Goal: Task Accomplishment & Management: Complete application form

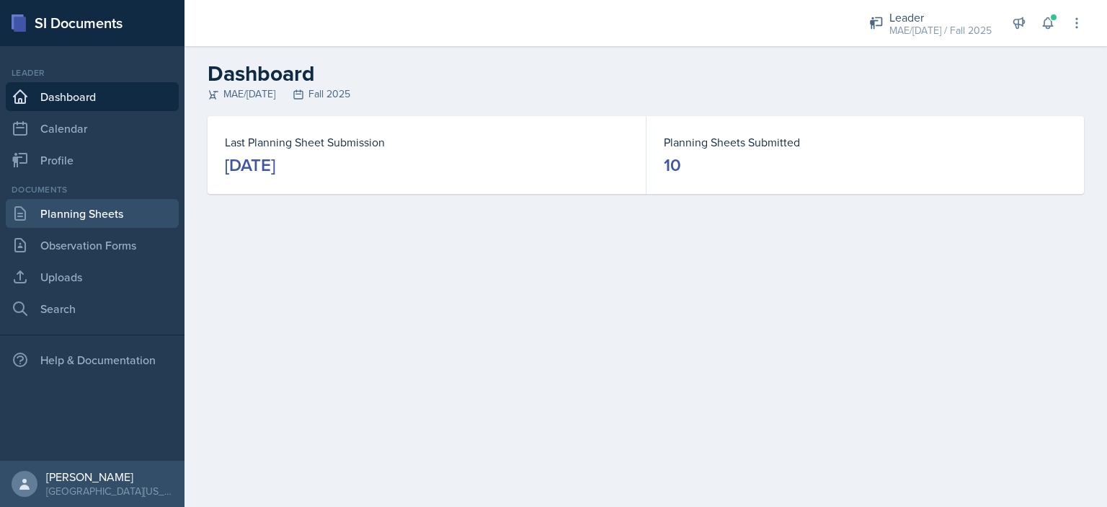
click at [115, 218] on link "Planning Sheets" at bounding box center [92, 213] width 173 height 29
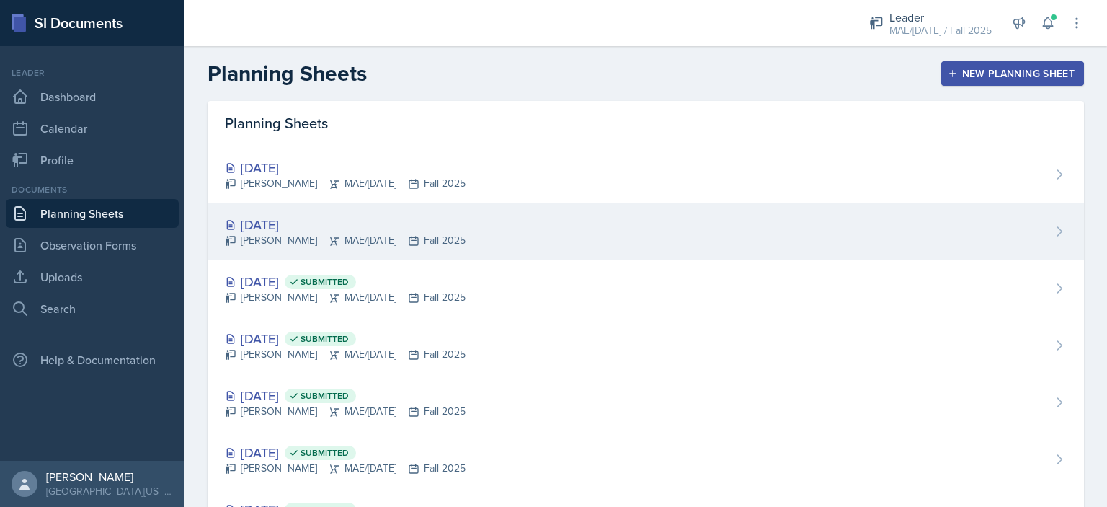
click at [265, 227] on div "[DATE]" at bounding box center [345, 224] width 241 height 19
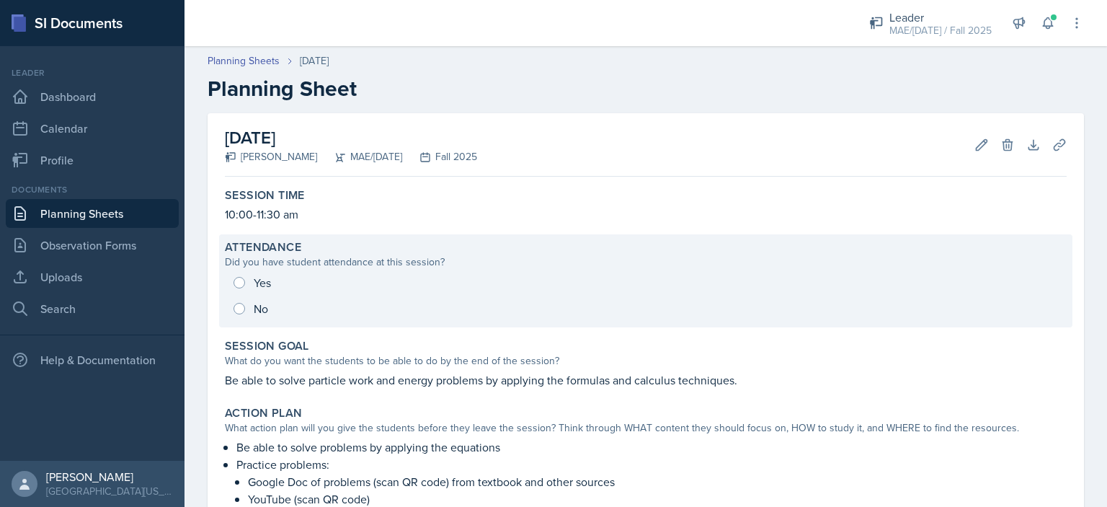
click at [240, 280] on div "Yes No" at bounding box center [646, 296] width 842 height 52
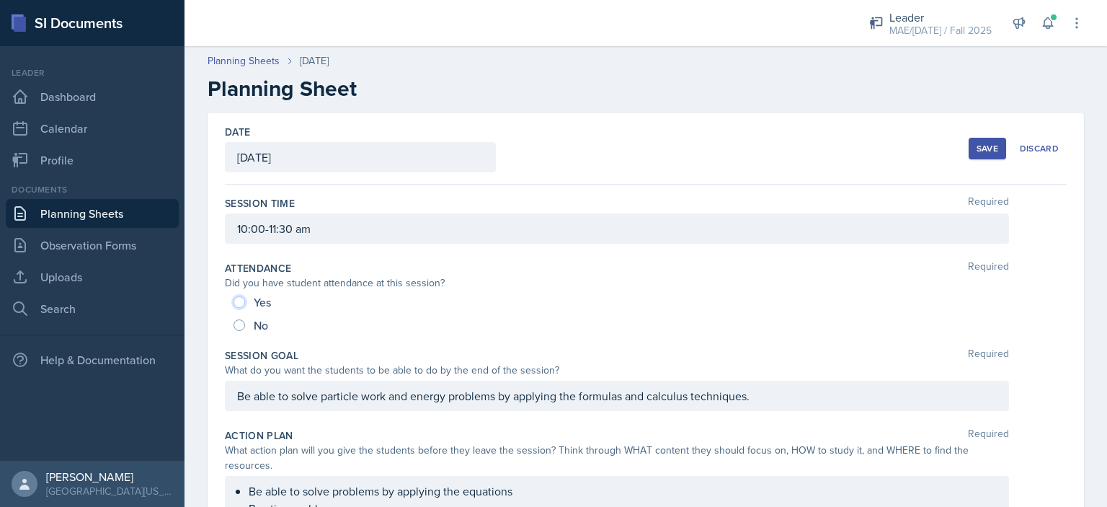
click at [240, 296] on input "Yes" at bounding box center [240, 302] width 12 height 12
radio input "true"
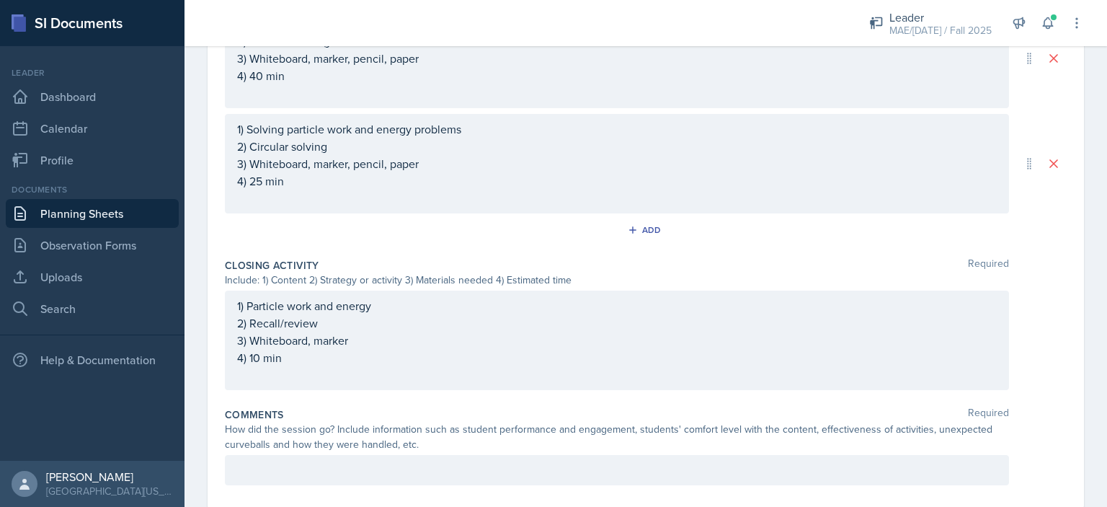
scroll to position [791, 0]
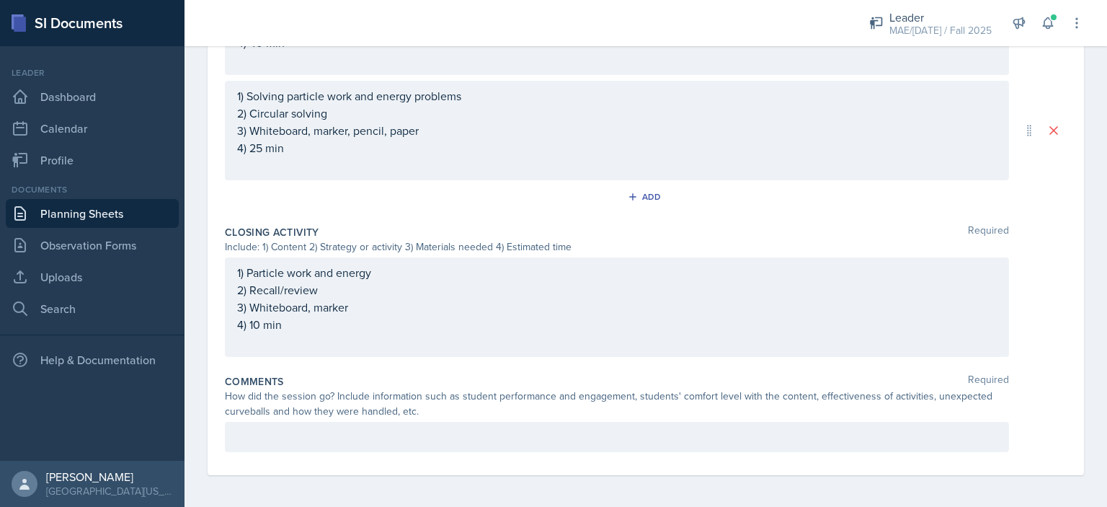
click at [258, 440] on p at bounding box center [617, 436] width 760 height 17
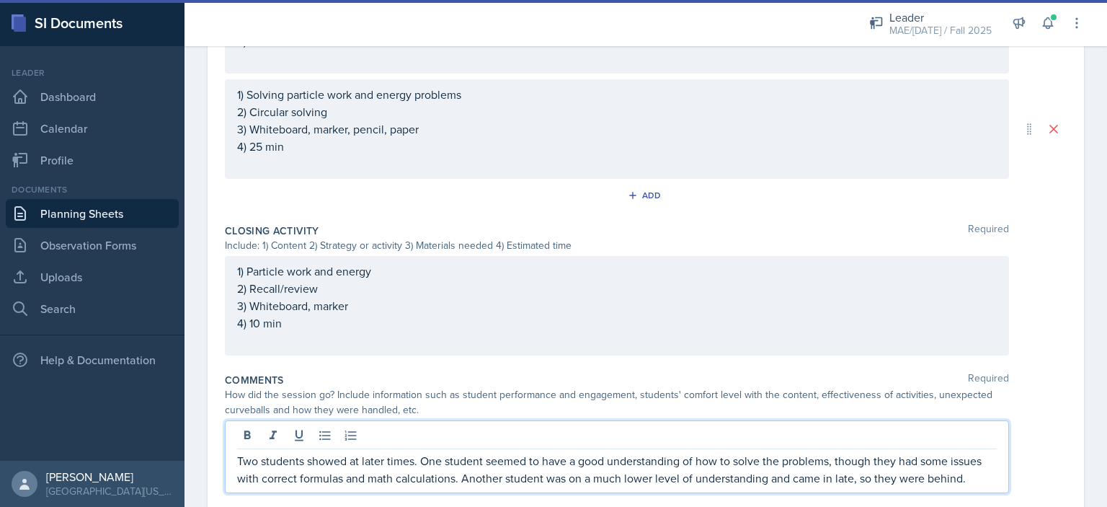
scroll to position [833, 0]
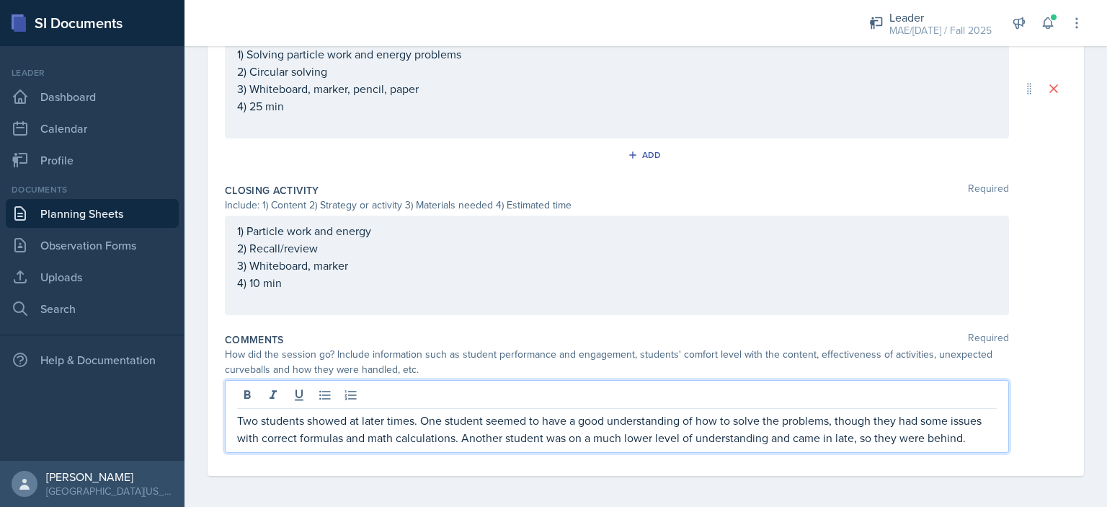
click at [973, 438] on p "Two students showed at later times. One student seemed to have a good understan…" at bounding box center [617, 429] width 760 height 35
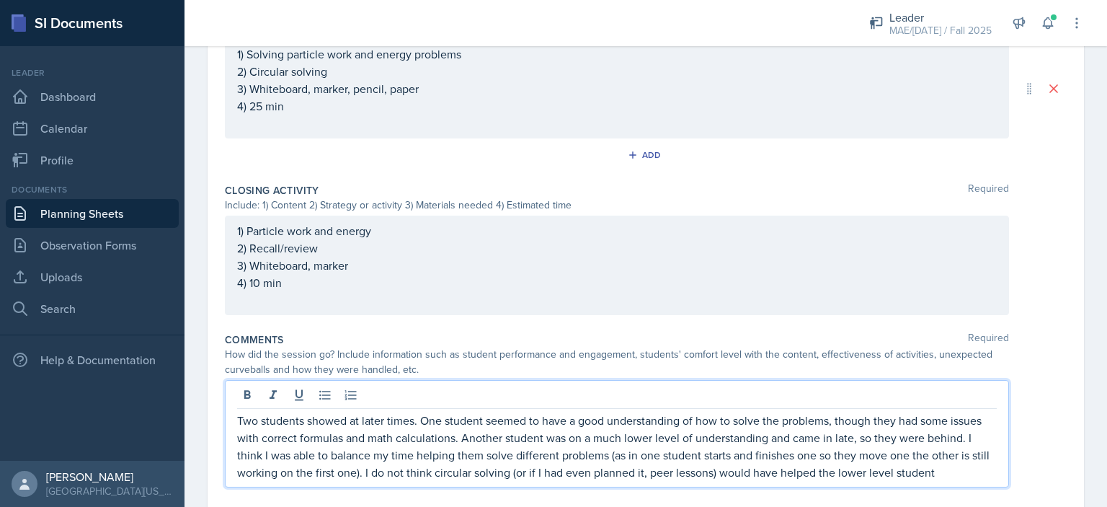
click at [799, 470] on p "Two students showed at later times. One student seemed to have a good understan…" at bounding box center [617, 446] width 760 height 69
click at [915, 470] on p "Two students showed at later times. One student seemed to have a good understan…" at bounding box center [617, 446] width 760 height 69
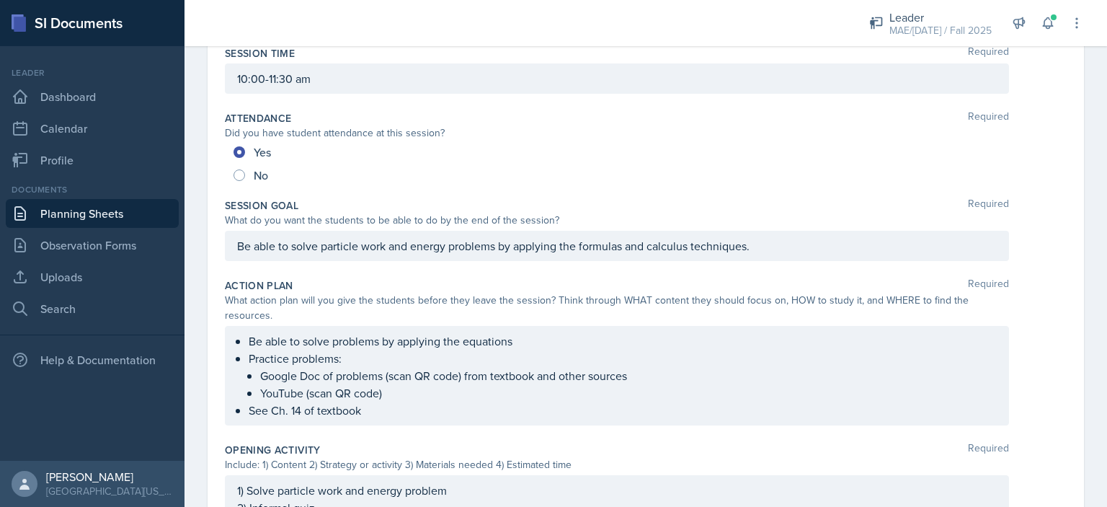
scroll to position [0, 0]
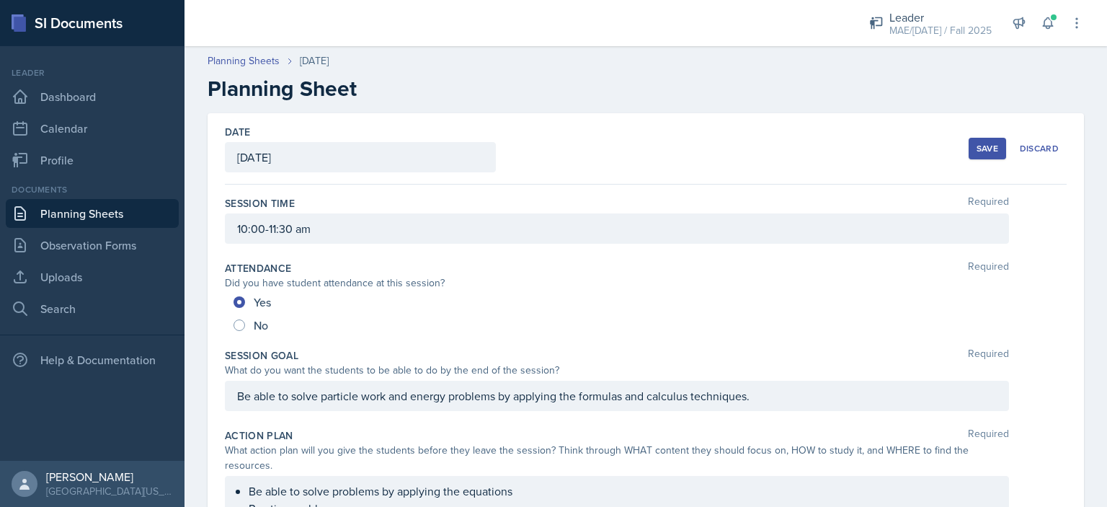
click at [977, 148] on div "Save" at bounding box center [988, 149] width 22 height 12
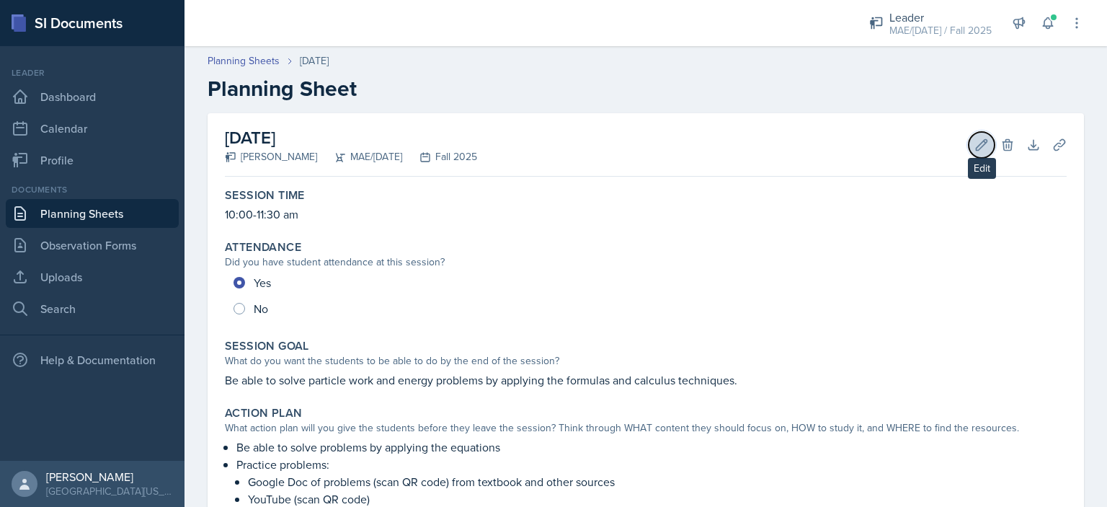
click at [974, 143] on icon at bounding box center [981, 145] width 14 height 14
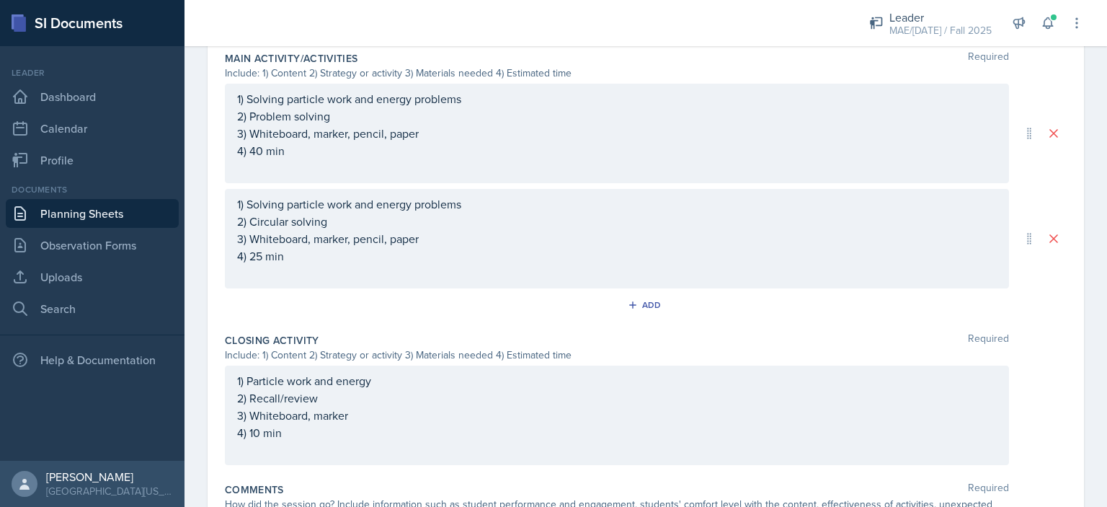
scroll to position [861, 0]
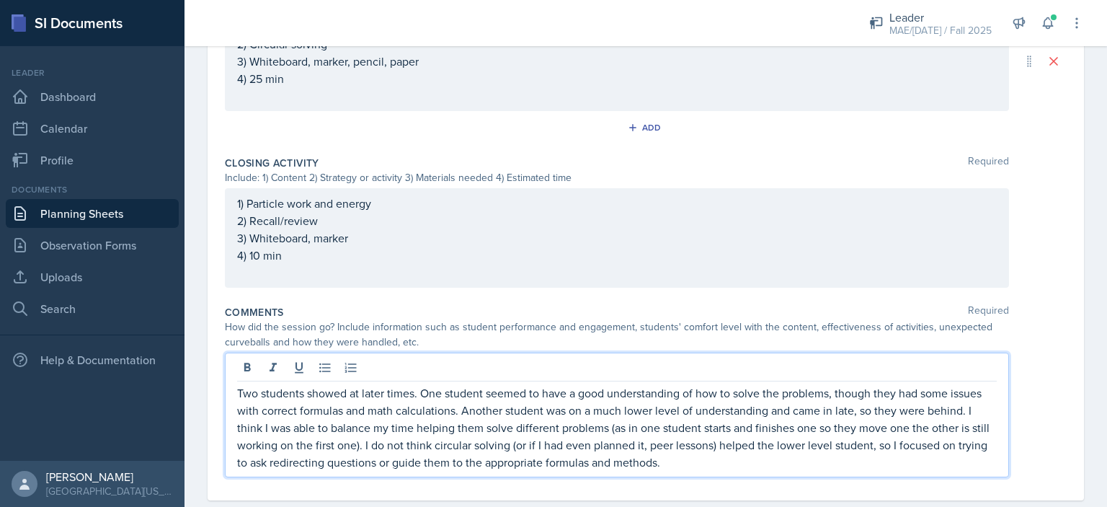
click at [727, 432] on p "Two students showed at later times. One student seemed to have a good understan…" at bounding box center [617, 427] width 760 height 86
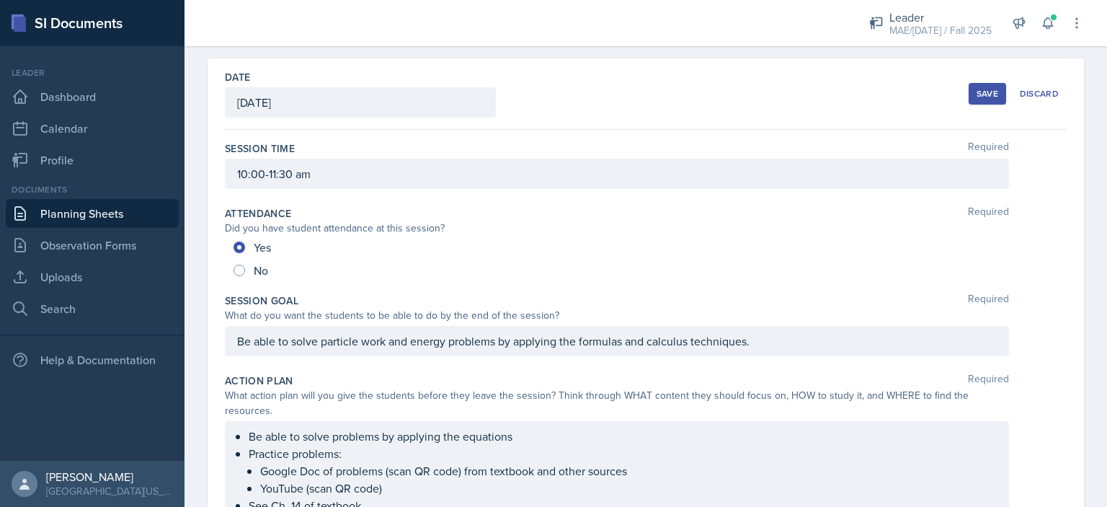
scroll to position [0, 0]
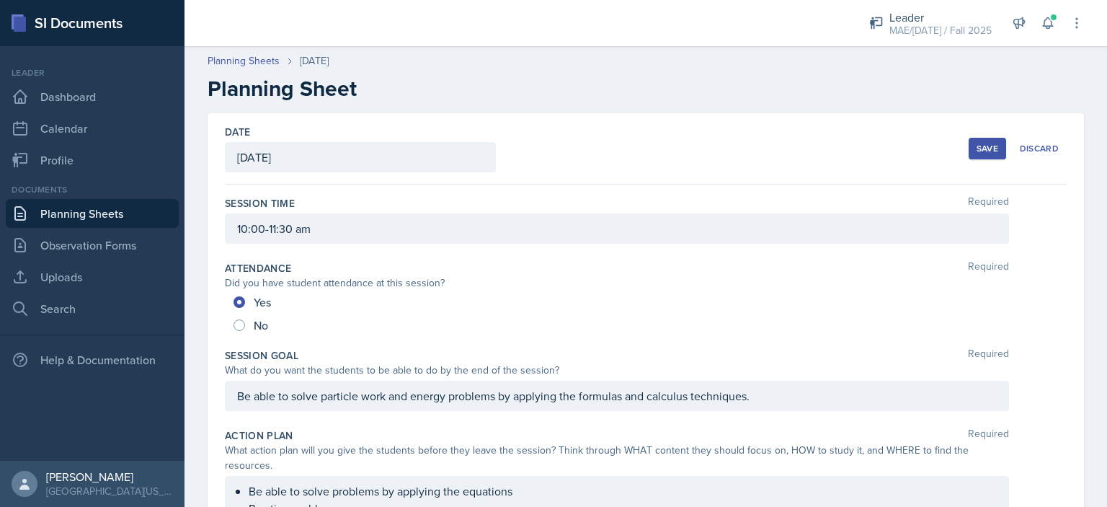
click at [977, 145] on div "Save" at bounding box center [988, 149] width 22 height 12
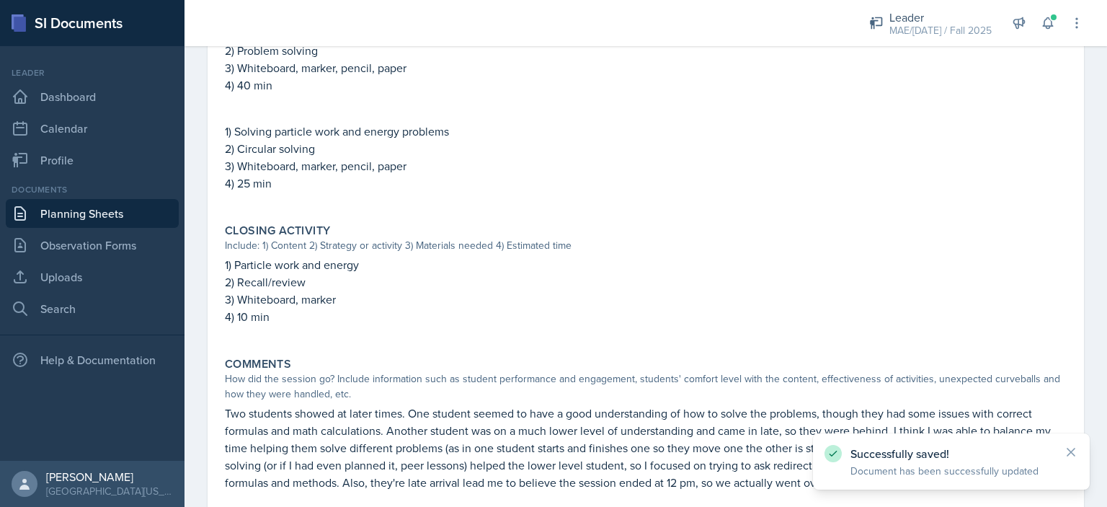
scroll to position [752, 0]
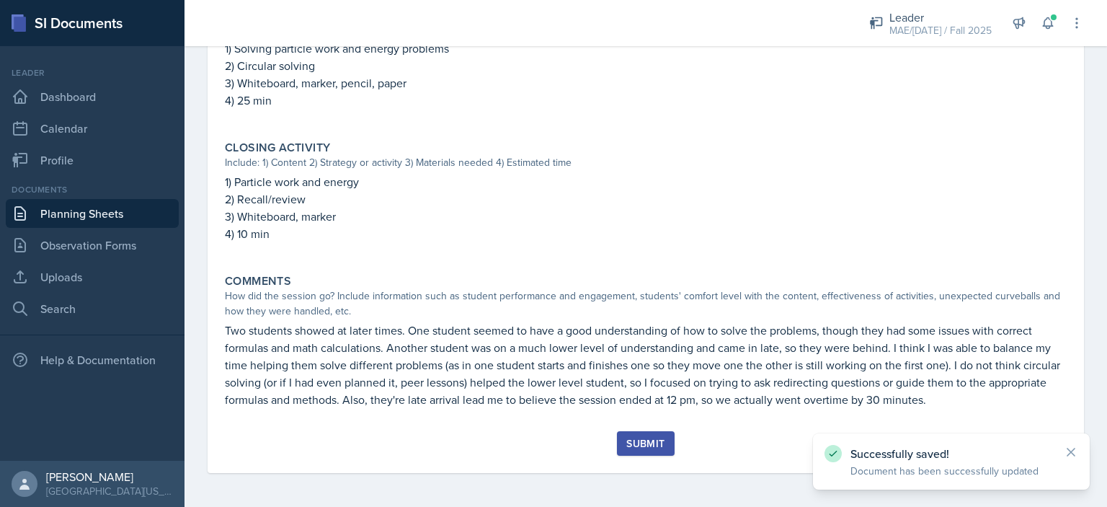
click at [648, 433] on button "Submit" at bounding box center [645, 443] width 57 height 25
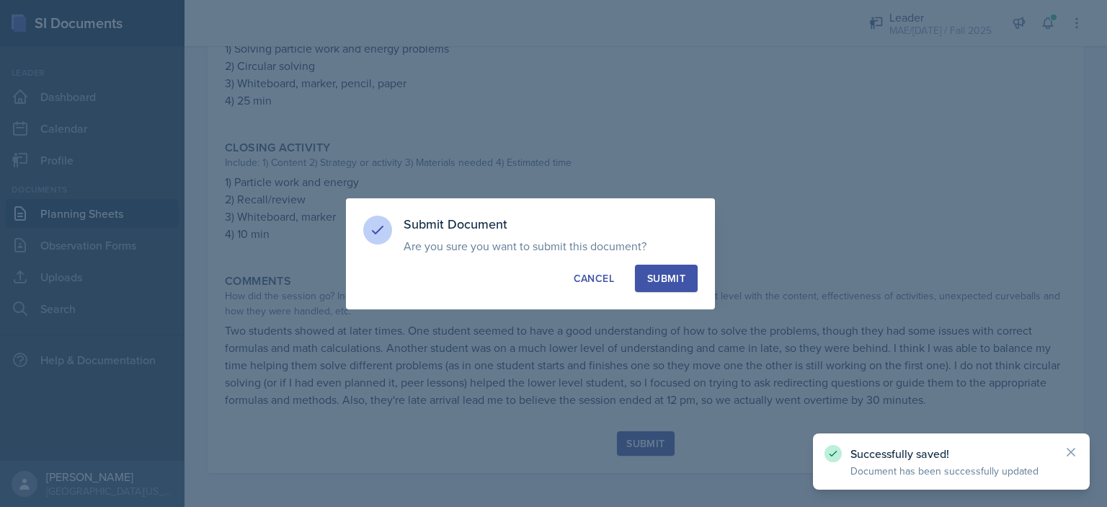
click at [663, 285] on button "Submit" at bounding box center [666, 278] width 63 height 27
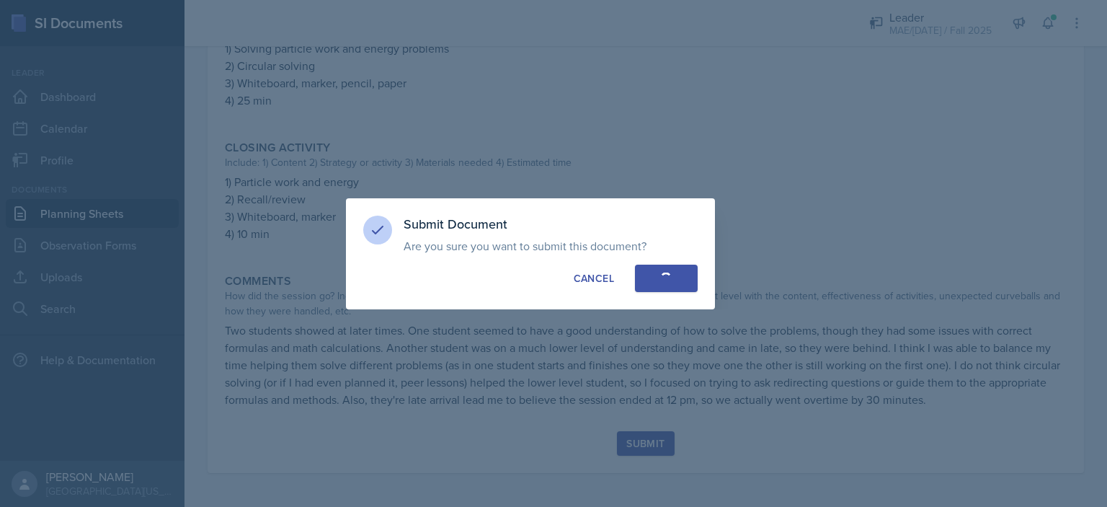
radio input "true"
